Goal: Task Accomplishment & Management: Complete application form

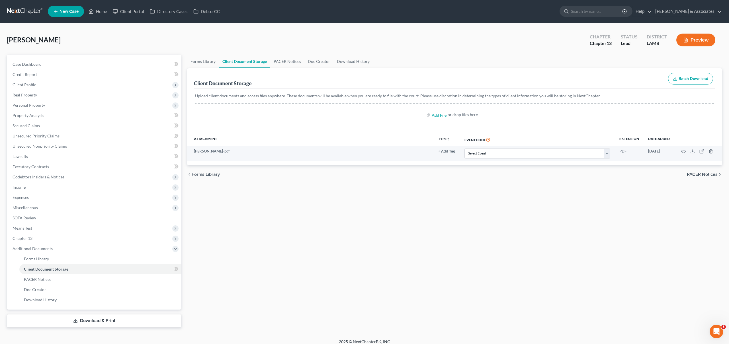
click at [72, 11] on span "New Case" at bounding box center [69, 11] width 19 height 4
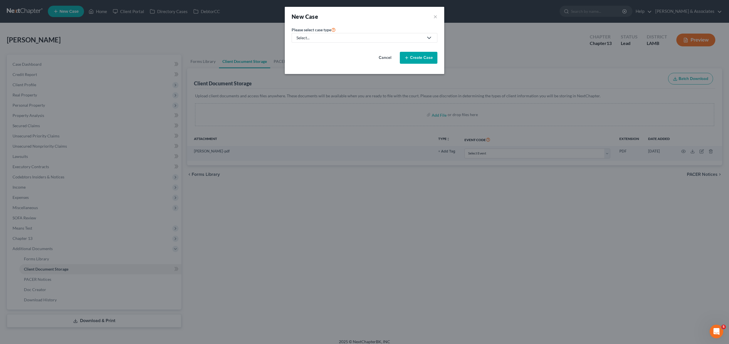
drag, startPoint x: 352, startPoint y: 39, endPoint x: 347, endPoint y: 39, distance: 5.2
click at [352, 39] on div "Select..." at bounding box center [360, 38] width 127 height 6
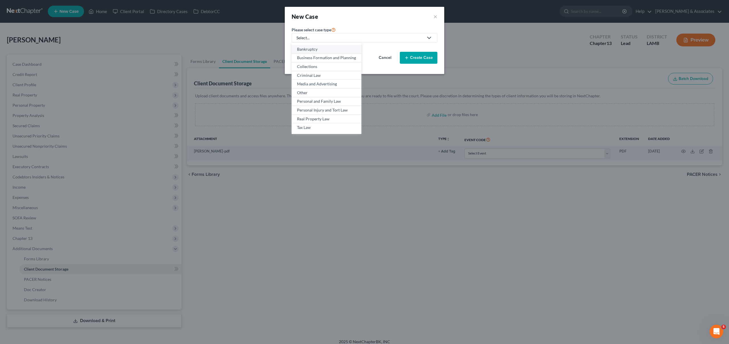
click at [310, 49] on div "Bankruptcy" at bounding box center [326, 49] width 59 height 6
select select "35"
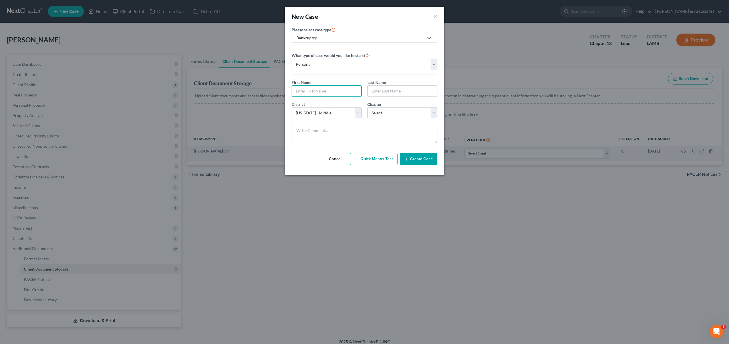
drag, startPoint x: 320, startPoint y: 89, endPoint x: 392, endPoint y: 70, distance: 74.8
click at [322, 88] on input "text" at bounding box center [327, 91] width 70 height 11
type input "[PERSON_NAME]"
click at [386, 113] on select "Select 7 11 12 13" at bounding box center [403, 112] width 70 height 11
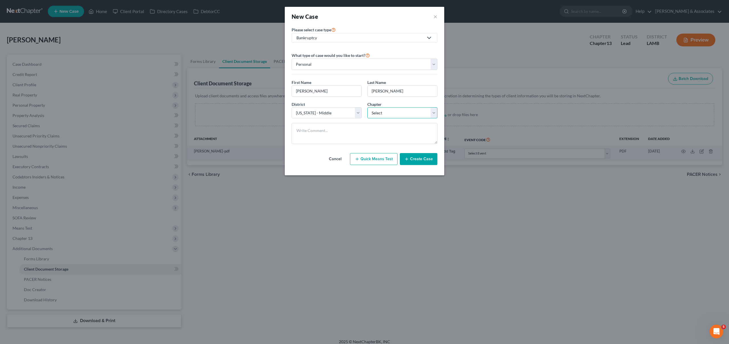
select select "0"
click at [380, 114] on select "Select 7 11 12 13" at bounding box center [403, 112] width 70 height 11
click at [416, 159] on button "Create Case" at bounding box center [419, 159] width 38 height 12
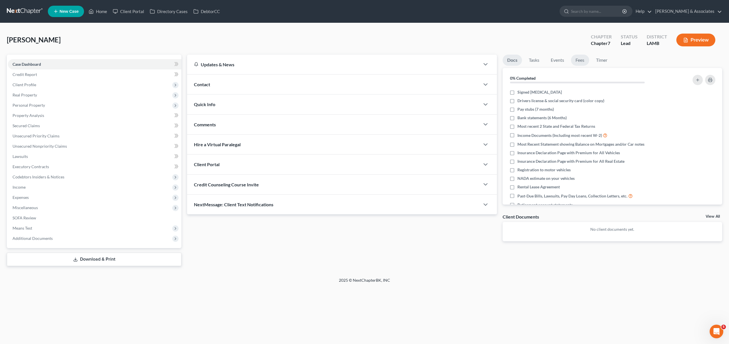
click at [582, 58] on link "Fees" at bounding box center [580, 60] width 18 height 11
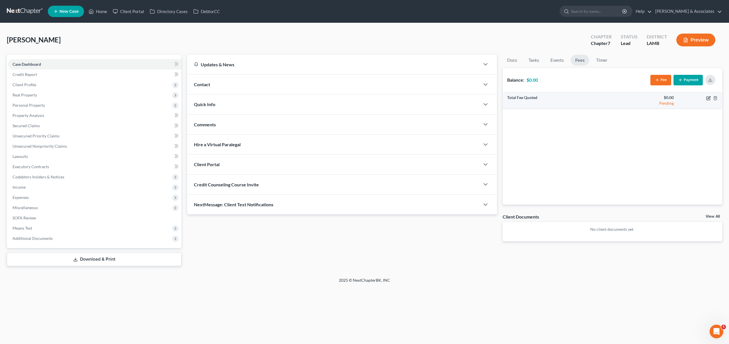
click at [707, 98] on icon "button" at bounding box center [709, 98] width 5 height 5
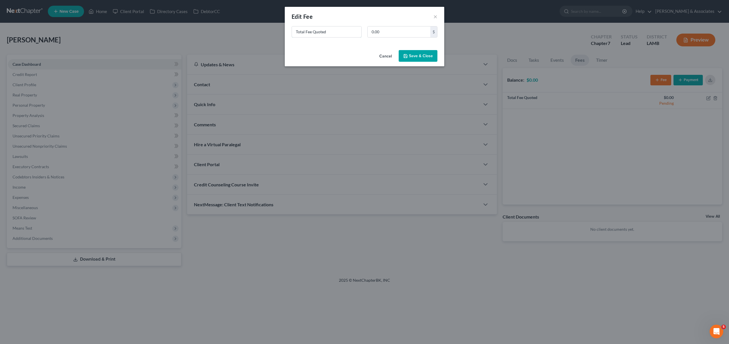
drag, startPoint x: 333, startPoint y: 32, endPoint x: 233, endPoint y: 13, distance: 101.8
click at [270, 21] on div "New Fee Edit Fee × Total Fee Quoted 0.00 $ Cancel Save & Close" at bounding box center [364, 172] width 729 height 344
type input "ch 7"
type input "2,500"
click at [409, 56] on button "Save & Close" at bounding box center [418, 56] width 39 height 12
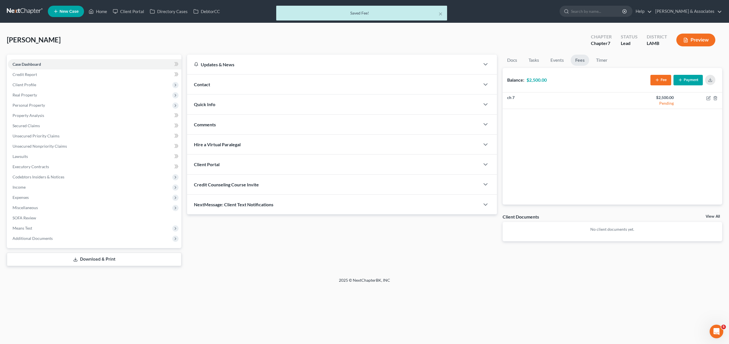
click at [655, 79] on icon "button" at bounding box center [657, 80] width 5 height 5
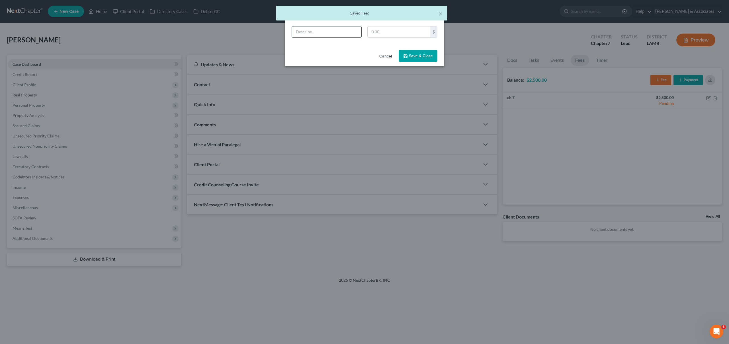
click at [322, 31] on input "text" at bounding box center [327, 31] width 70 height 11
type input "ch 13"
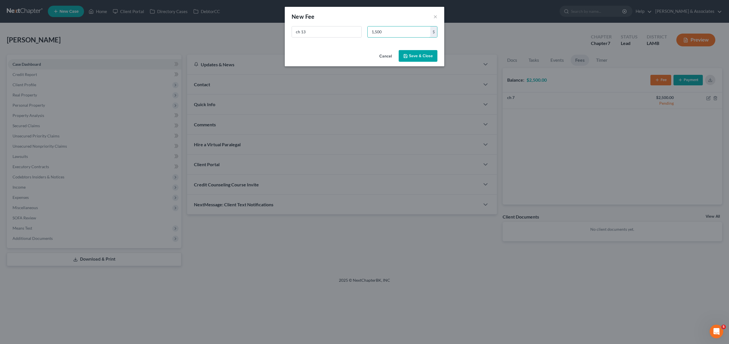
type input "1,500"
drag, startPoint x: 424, startPoint y: 55, endPoint x: 433, endPoint y: 56, distance: 9.6
click at [424, 55] on button "Save & Close" at bounding box center [418, 56] width 39 height 12
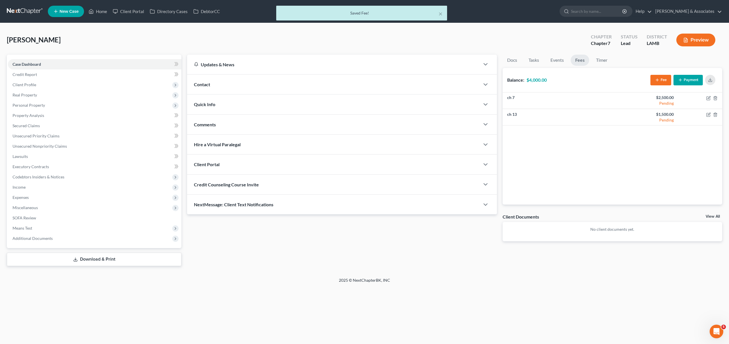
click at [244, 85] on div "Contact" at bounding box center [333, 85] width 293 height 20
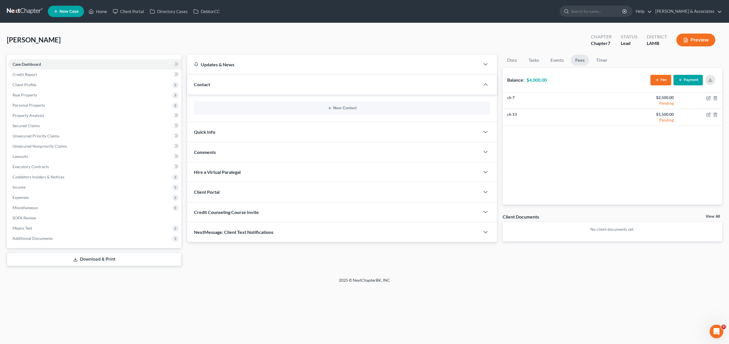
click at [328, 105] on div "New Contact" at bounding box center [342, 108] width 296 height 14
click at [328, 108] on icon "button" at bounding box center [330, 108] width 5 height 5
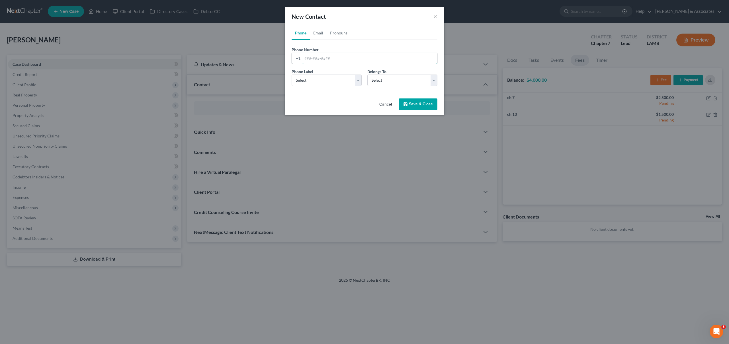
click at [318, 58] on input "tel" at bounding box center [370, 58] width 135 height 11
paste input "[PHONE_NUMBER]"
type input "[PHONE_NUMBER]"
click at [331, 84] on select "Select Mobile Home Work Other" at bounding box center [327, 80] width 70 height 11
select select "0"
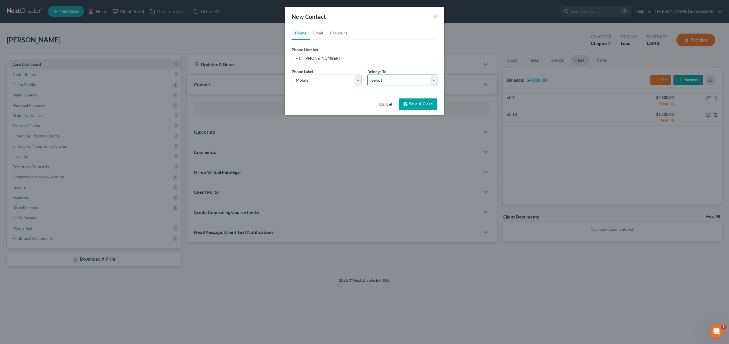
click at [377, 83] on select "Select Client Other" at bounding box center [403, 80] width 70 height 11
select select "0"
click at [321, 37] on link "Email" at bounding box center [318, 33] width 17 height 14
click at [326, 62] on input "email" at bounding box center [370, 58] width 135 height 11
paste input "[EMAIL_ADDRESS][DOMAIN_NAME]"
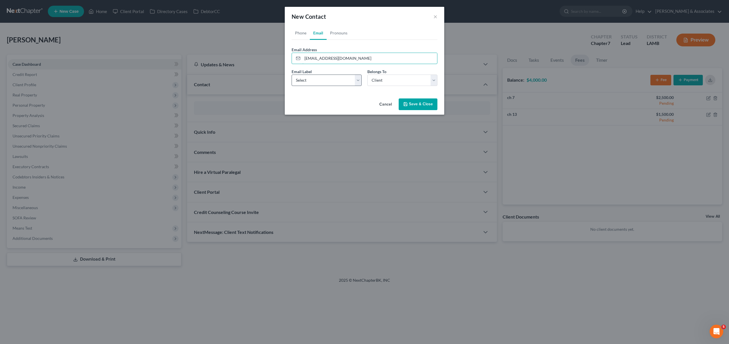
type input "[EMAIL_ADDRESS][DOMAIN_NAME]"
click at [331, 77] on select "Select Home Work Other" at bounding box center [327, 80] width 70 height 11
select select "0"
click at [412, 103] on button "Save & Close" at bounding box center [418, 105] width 39 height 12
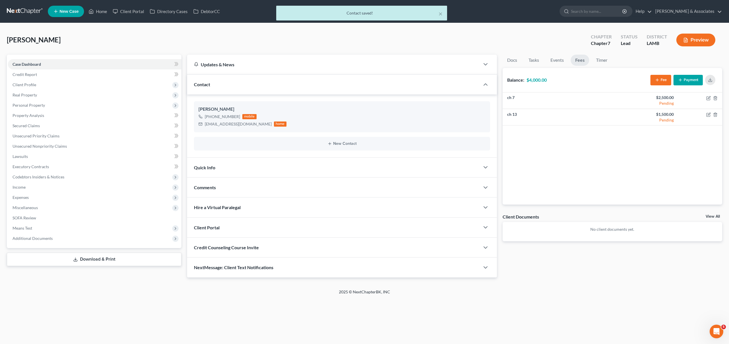
click at [263, 184] on div "Comments" at bounding box center [333, 188] width 293 height 20
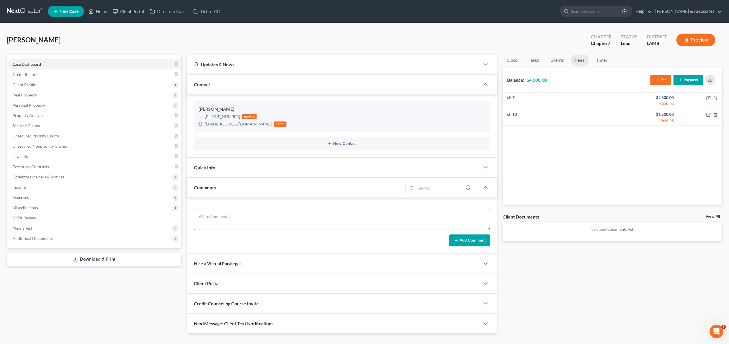
click at [236, 221] on textarea at bounding box center [342, 219] width 296 height 21
paste textarea "Did eval with [PERSON_NAME] 11000 in [PERSON_NAME] and 12000 on a 2013 Kia Spor…"
type textarea "Did eval with [PERSON_NAME] 11000 in [PERSON_NAME] and 12000 on a 2013 Kia Spor…"
click at [479, 237] on button "Add Comment" at bounding box center [470, 241] width 41 height 12
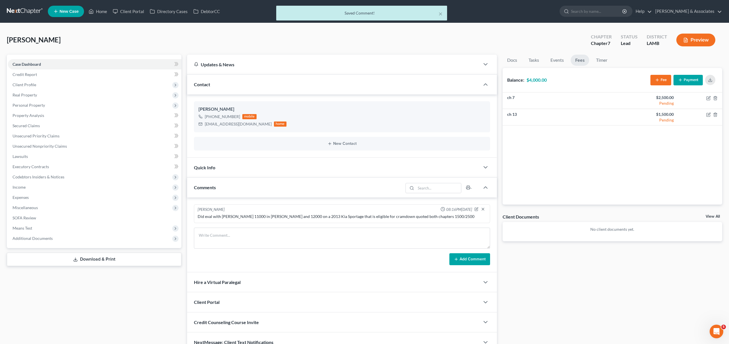
drag, startPoint x: 709, startPoint y: 215, endPoint x: 697, endPoint y: 215, distance: 12.3
click at [709, 215] on link "View All" at bounding box center [713, 217] width 14 height 4
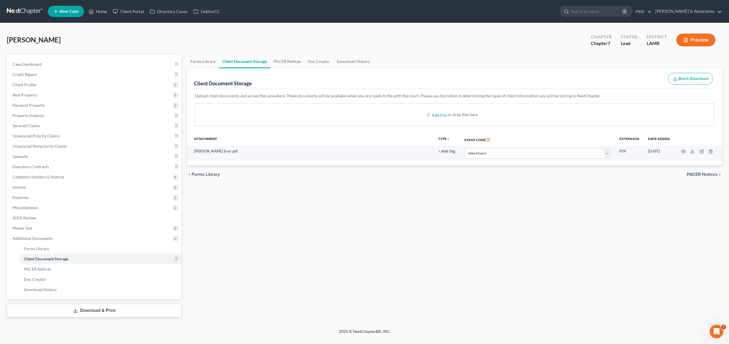
click at [62, 9] on span "New Case" at bounding box center [69, 11] width 19 height 4
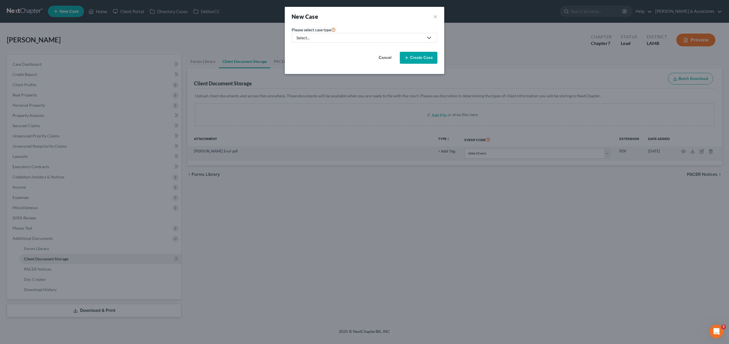
click at [344, 38] on div "Select..." at bounding box center [360, 38] width 127 height 6
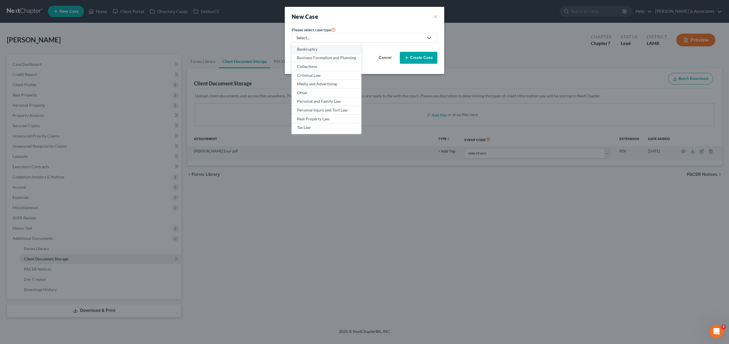
click at [313, 47] on div "Bankruptcy" at bounding box center [326, 49] width 59 height 6
select select "35"
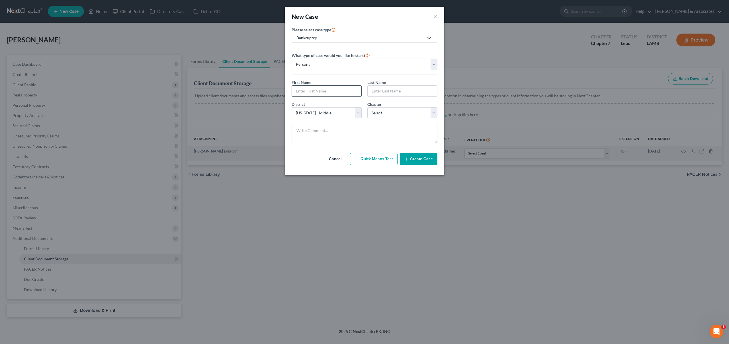
drag, startPoint x: 314, startPoint y: 88, endPoint x: 323, endPoint y: 88, distance: 9.1
click at [314, 88] on input "text" at bounding box center [327, 91] width 70 height 11
type input "[PERSON_NAME]"
type input "t"
type input "[PERSON_NAME]"
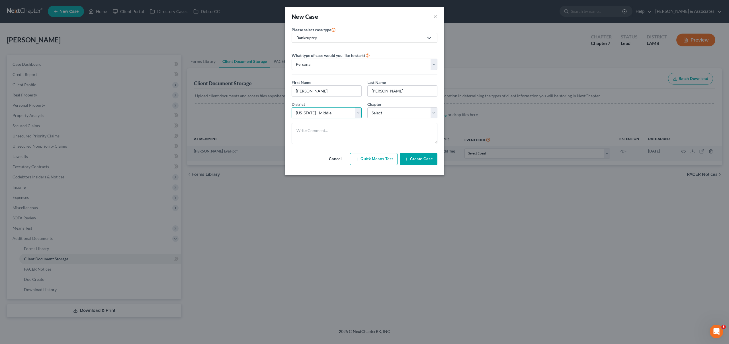
click at [333, 115] on select "Select [US_STATE] - [GEOGRAPHIC_DATA] [US_STATE] - [GEOGRAPHIC_DATA][US_STATE] …" at bounding box center [327, 112] width 70 height 11
select select "33"
click at [410, 111] on select "Select 7 11 12 13" at bounding box center [403, 112] width 70 height 11
select select "3"
click at [417, 160] on button "Create Case" at bounding box center [419, 159] width 38 height 12
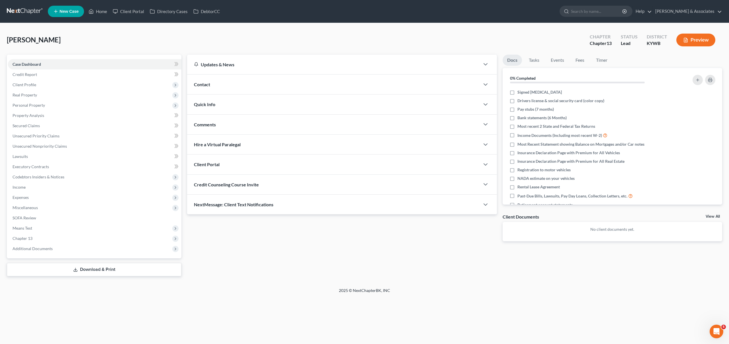
click at [246, 88] on div "Contact" at bounding box center [333, 85] width 293 height 20
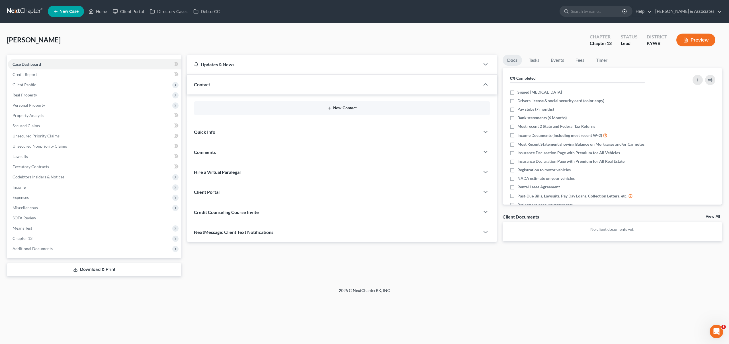
click at [345, 110] on button "New Contact" at bounding box center [342, 108] width 287 height 5
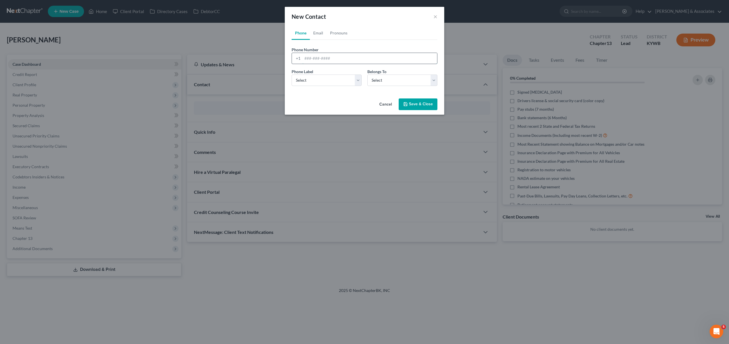
click at [355, 62] on input "tel" at bounding box center [370, 58] width 135 height 11
paste input "[PHONE_NUMBER]"
type input "[PHONE_NUMBER]"
click at [336, 81] on select "Select Mobile Home Work Other" at bounding box center [327, 80] width 70 height 11
select select "0"
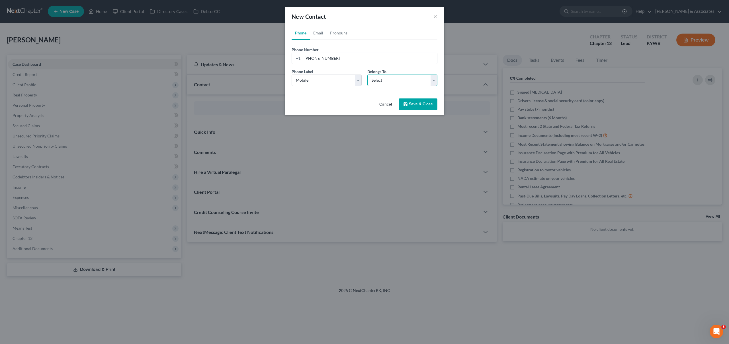
click at [388, 82] on select "Select Client Other" at bounding box center [403, 80] width 70 height 11
select select "0"
click at [321, 35] on link "Email" at bounding box center [318, 33] width 17 height 14
click at [332, 60] on input "email" at bounding box center [370, 58] width 135 height 11
paste input "[EMAIL_ADDRESS][DOMAIN_NAME]"
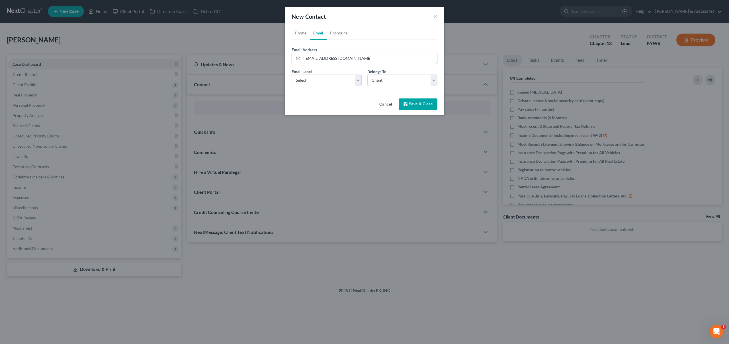
type input "[EMAIL_ADDRESS][DOMAIN_NAME]"
drag, startPoint x: 328, startPoint y: 74, endPoint x: 327, endPoint y: 81, distance: 6.4
click at [327, 77] on div "Email Label Select Home Work Other" at bounding box center [327, 77] width 76 height 17
click at [327, 81] on select "Select Home Work Other" at bounding box center [327, 80] width 70 height 11
select select "0"
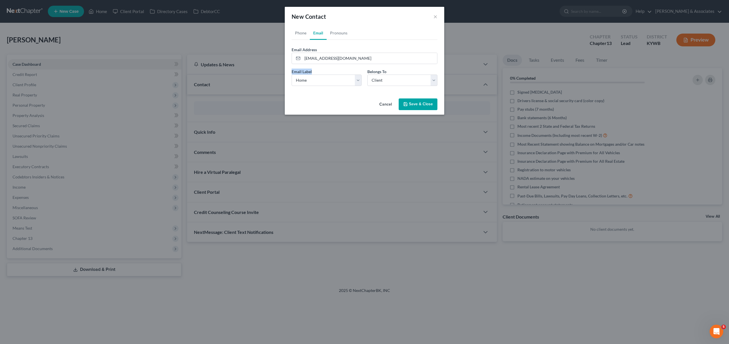
drag, startPoint x: 415, startPoint y: 103, endPoint x: 416, endPoint y: 99, distance: 3.9
click at [415, 103] on button "Save & Close" at bounding box center [418, 105] width 39 height 12
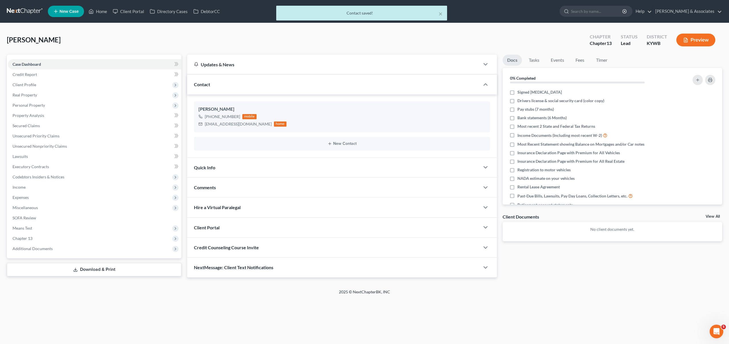
drag, startPoint x: 258, startPoint y: 180, endPoint x: 263, endPoint y: 185, distance: 6.7
click at [258, 181] on div "Comments" at bounding box center [333, 188] width 293 height 20
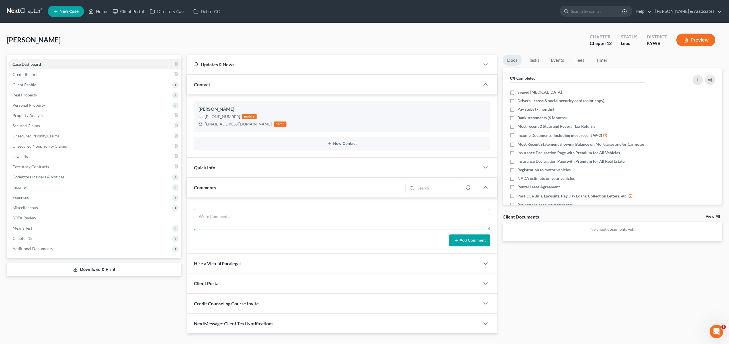
drag, startPoint x: 264, startPoint y: 220, endPoint x: 291, endPoint y: 218, distance: 27.1
click at [264, 219] on textarea at bounding box center [342, 219] width 296 height 21
paste textarea "Did eval with [PERSON_NAME], Home is technically over the exemption, but its ve…"
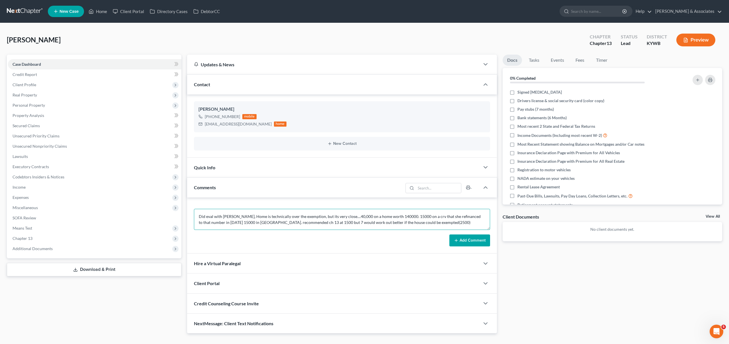
type textarea "Did eval with [PERSON_NAME], Home is technically over the exemption, but its ve…"
drag, startPoint x: 479, startPoint y: 240, endPoint x: 492, endPoint y: 239, distance: 12.8
click at [481, 240] on button "Add Comment" at bounding box center [470, 241] width 41 height 12
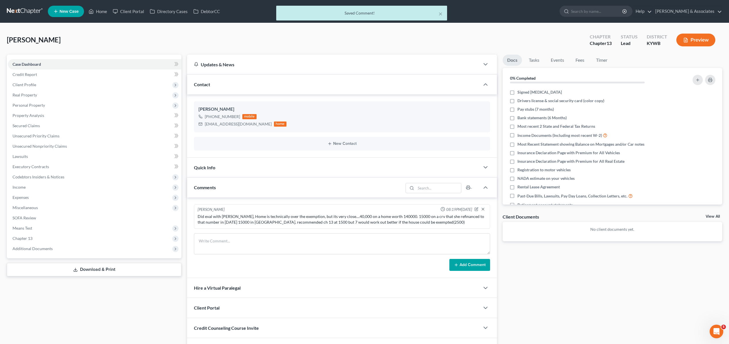
click at [713, 216] on link "View All" at bounding box center [713, 217] width 14 height 4
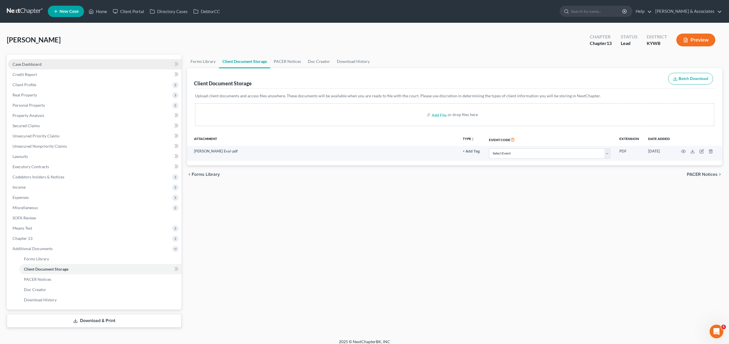
click at [98, 65] on link "Case Dashboard" at bounding box center [95, 64] width 174 height 10
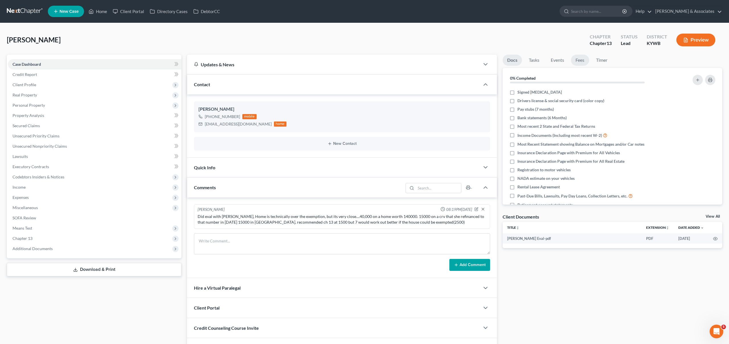
click at [578, 59] on link "Fees" at bounding box center [580, 60] width 18 height 11
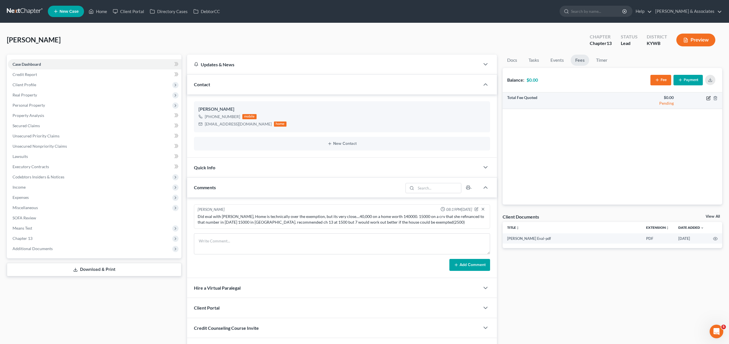
click at [709, 99] on icon "button" at bounding box center [709, 98] width 5 height 5
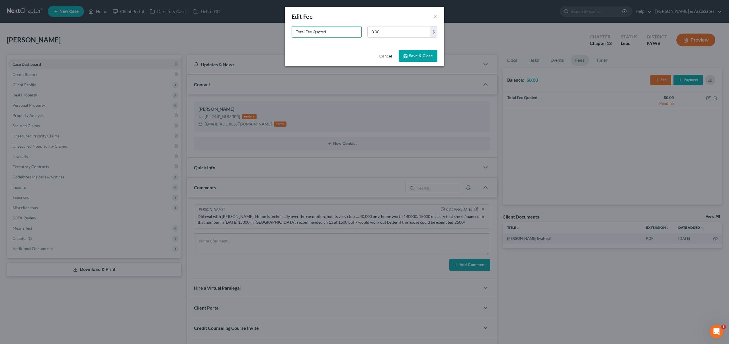
drag, startPoint x: 318, startPoint y: 30, endPoint x: 232, endPoint y: 20, distance: 87.0
click at [232, 20] on div "New Fee Edit Fee × Total Fee Quoted 0.00 $ Cancel Save & Close" at bounding box center [364, 172] width 729 height 344
type input "ch 7"
type input "2,500"
drag, startPoint x: 413, startPoint y: 56, endPoint x: 408, endPoint y: 55, distance: 5.1
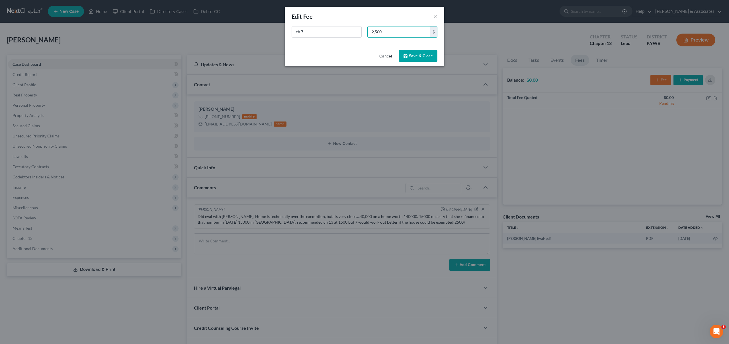
click at [413, 55] on button "Save & Close" at bounding box center [418, 56] width 39 height 12
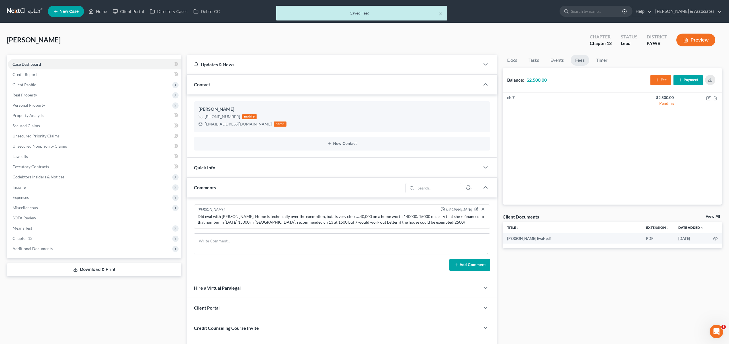
click at [656, 79] on icon "button" at bounding box center [657, 80] width 5 height 5
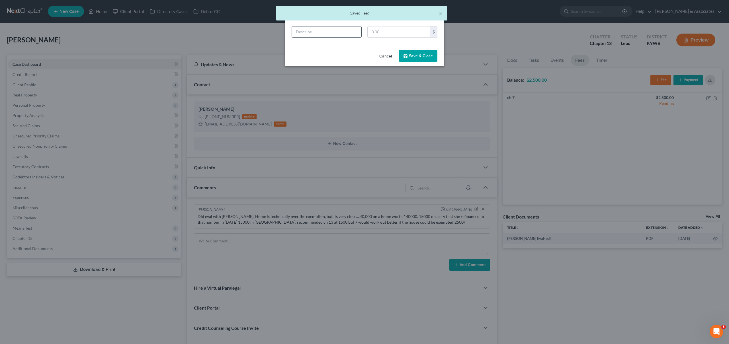
click at [322, 34] on input "text" at bounding box center [327, 31] width 70 height 11
type input "ch 13"
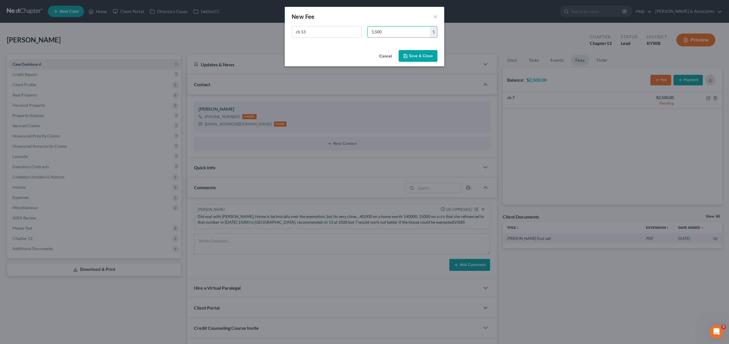
type input "1,500"
drag, startPoint x: 420, startPoint y: 54, endPoint x: 403, endPoint y: 60, distance: 17.1
click at [420, 54] on button "Save & Close" at bounding box center [418, 56] width 39 height 12
